Goal: Task Accomplishment & Management: Complete application form

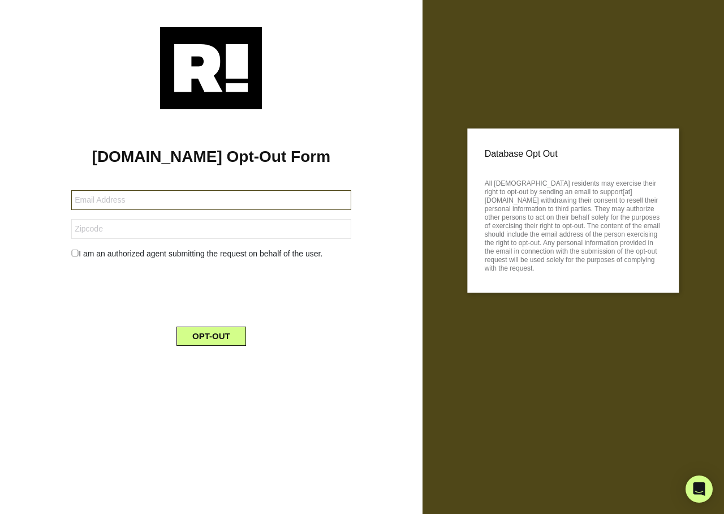
type input "lisaroeschen@yahoo.com"
type input "rdminard@rtc279.com"
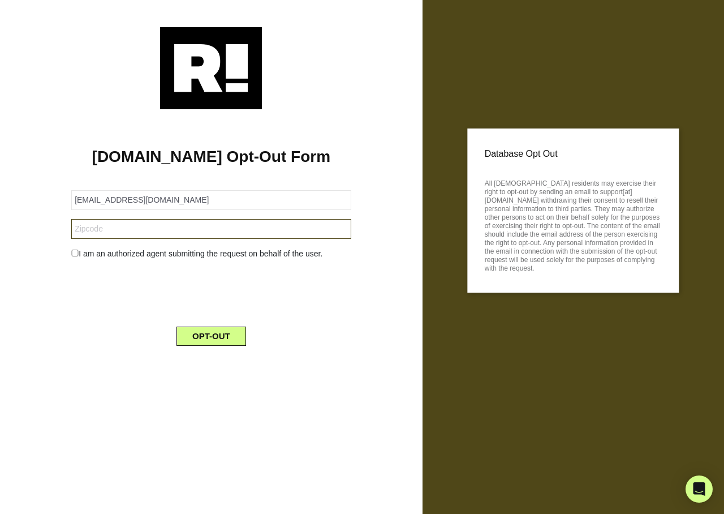
type input "50668"
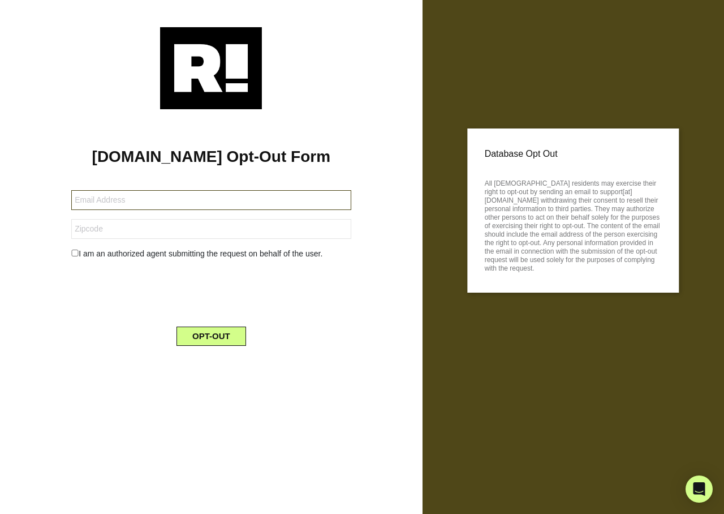
type input "tclee7483@gmail.com"
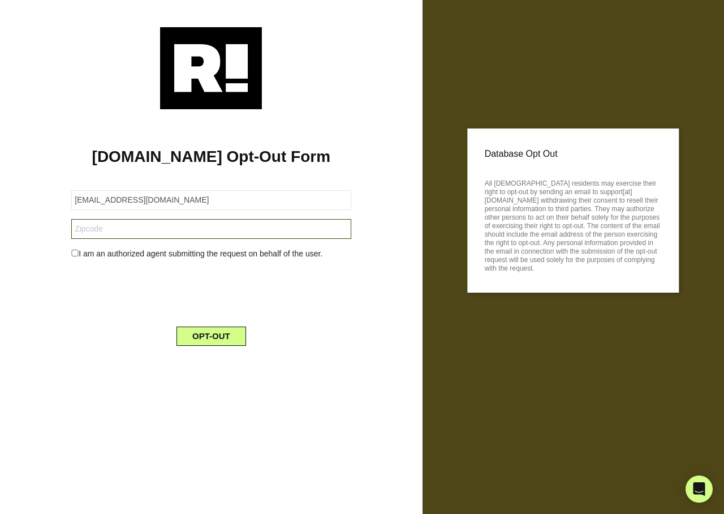
type input "02132"
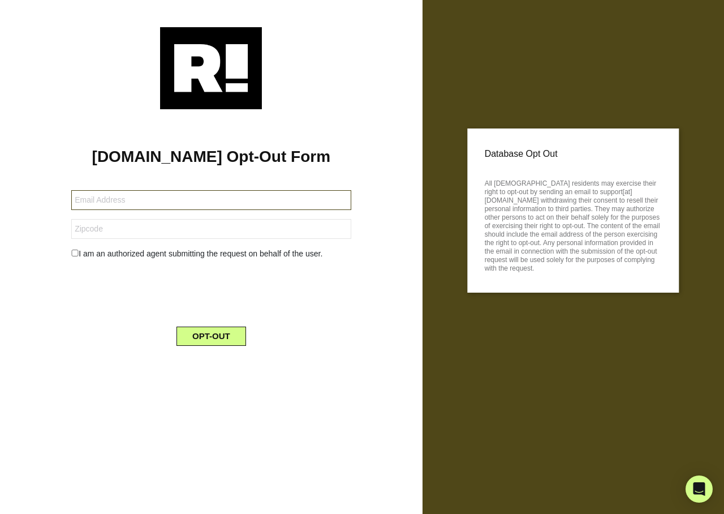
type input "[PERSON_NAME][EMAIL_ADDRESS][DOMAIN_NAME]"
type input "94565"
type input "[PERSON_NAME][EMAIL_ADDRESS][DOMAIN_NAME]"
type input "82644"
type input "[EMAIL_ADDRESS][DOMAIN_NAME]"
